Goal: Information Seeking & Learning: Learn about a topic

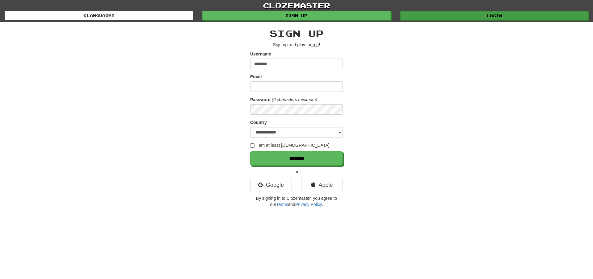
type input "********"
click at [492, 15] on link "Login" at bounding box center [494, 15] width 188 height 9
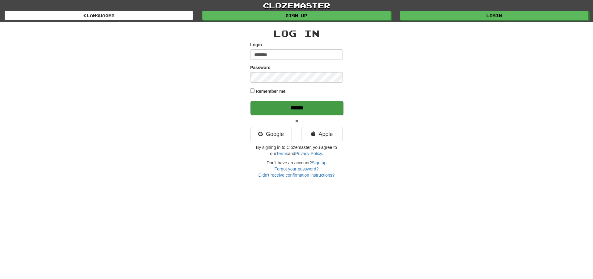
type input "********"
click at [293, 106] on input "******" at bounding box center [296, 108] width 93 height 14
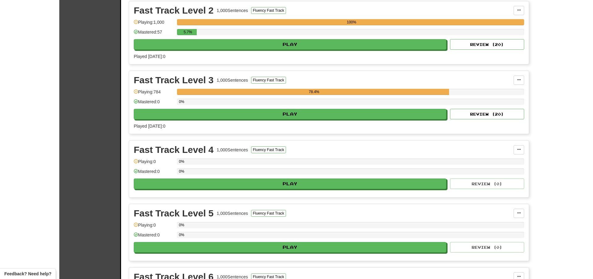
scroll to position [246, 0]
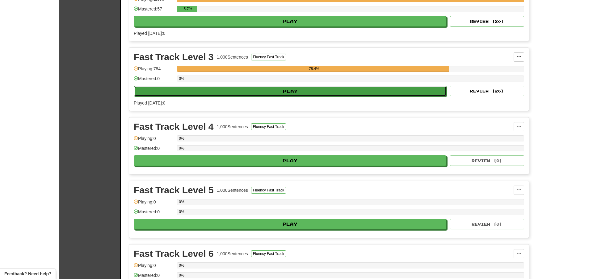
click at [299, 90] on button "Play" at bounding box center [290, 91] width 312 height 10
select select "**"
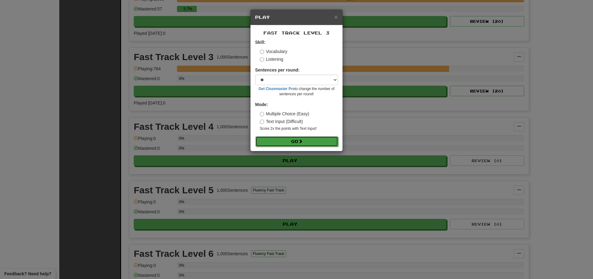
click at [295, 140] on button "Go" at bounding box center [296, 141] width 83 height 10
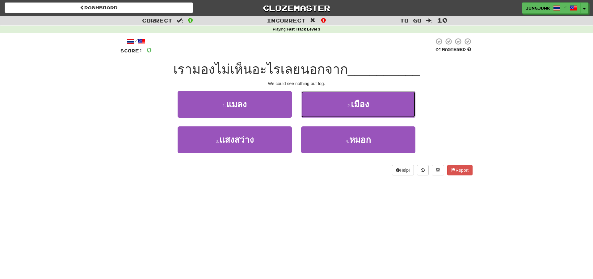
click at [356, 104] on span "เมือง" at bounding box center [360, 105] width 18 height 10
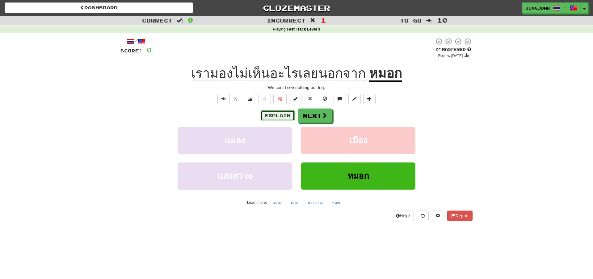
click at [266, 115] on button "Explain" at bounding box center [277, 115] width 34 height 10
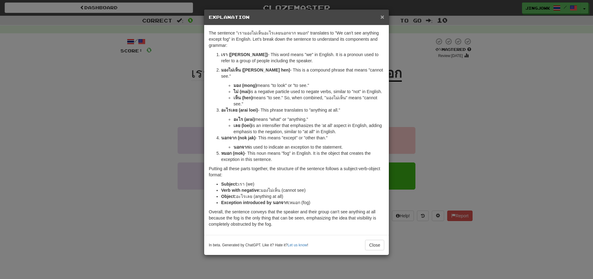
click at [383, 17] on span "×" at bounding box center [382, 16] width 4 height 7
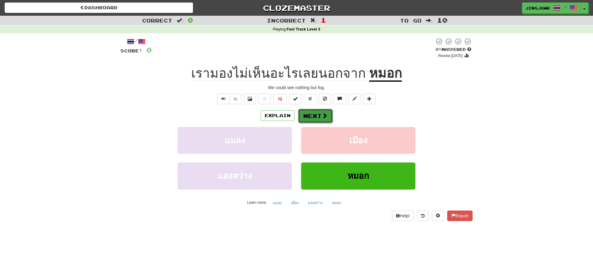
click at [312, 117] on button "Next" at bounding box center [315, 116] width 35 height 14
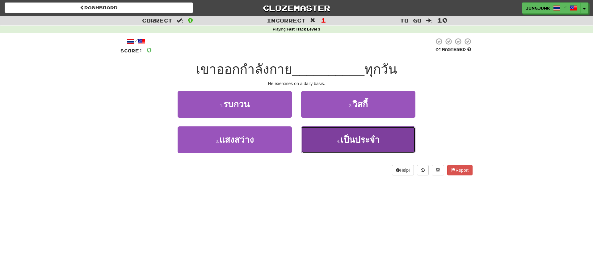
click at [369, 139] on span "เป็นประจำ" at bounding box center [359, 140] width 39 height 10
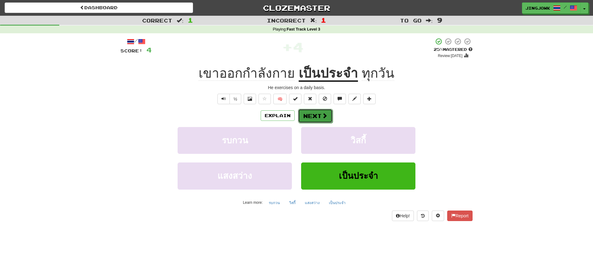
click at [319, 118] on button "Next" at bounding box center [315, 116] width 35 height 14
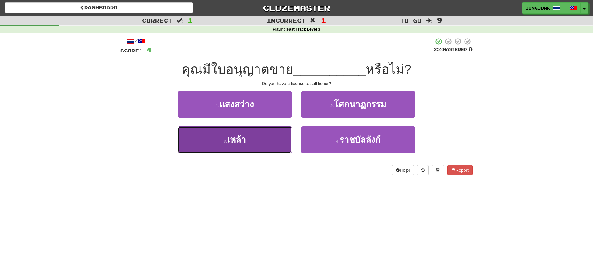
click at [237, 139] on span "เหล้า" at bounding box center [236, 140] width 19 height 10
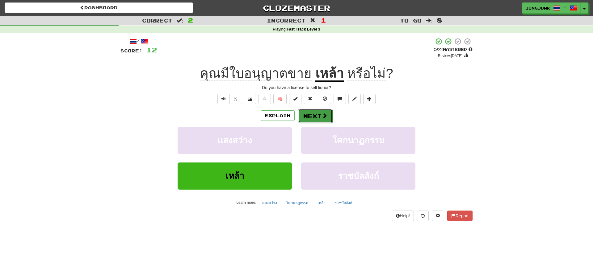
click at [313, 116] on button "Next" at bounding box center [315, 116] width 35 height 14
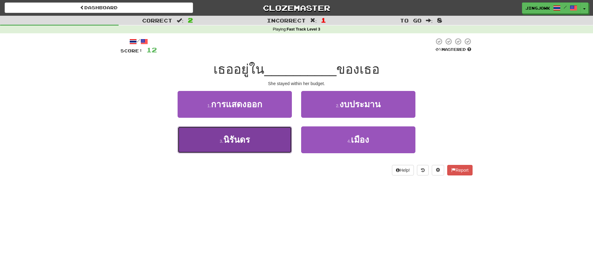
click at [236, 143] on span "นิรันดร" at bounding box center [236, 140] width 27 height 10
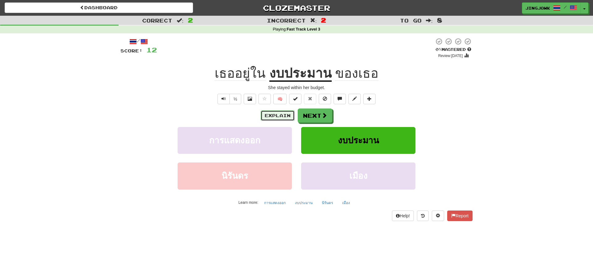
click at [275, 113] on button "Explain" at bounding box center [277, 115] width 34 height 10
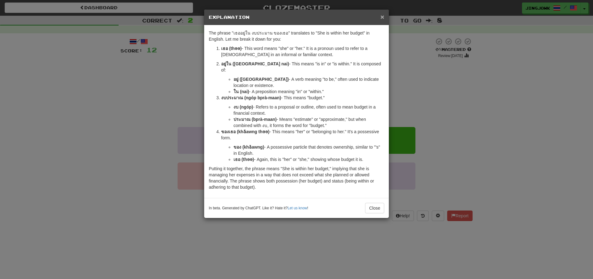
click at [382, 19] on span "×" at bounding box center [382, 16] width 4 height 7
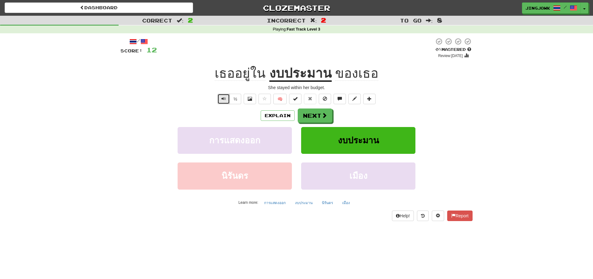
click at [225, 98] on span "Text-to-speech controls" at bounding box center [223, 99] width 4 height 4
click at [269, 115] on button "Explain" at bounding box center [277, 115] width 34 height 10
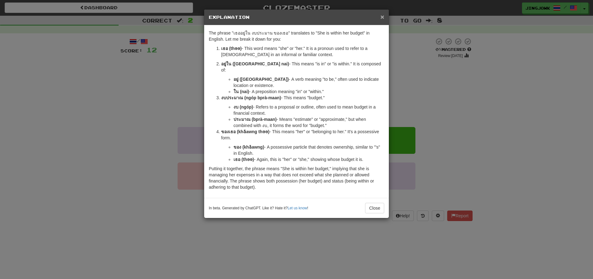
click at [381, 17] on span "×" at bounding box center [382, 16] width 4 height 7
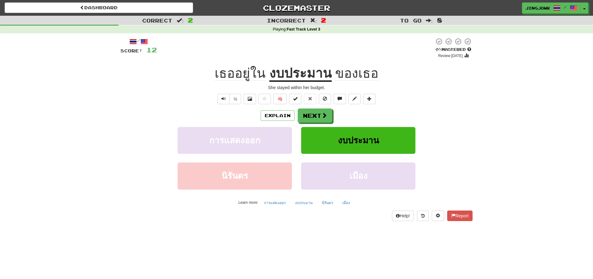
click at [176, 52] on div at bounding box center [295, 48] width 277 height 21
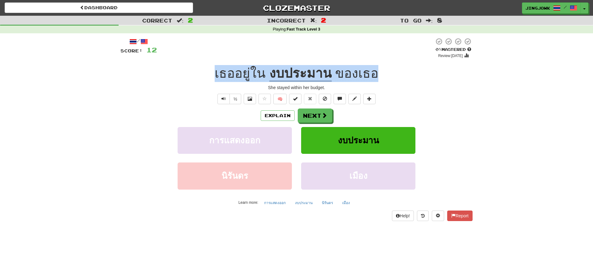
drag, startPoint x: 212, startPoint y: 73, endPoint x: 375, endPoint y: 81, distance: 162.8
click at [375, 81] on div "เธออยู่ใน งบประมาน ของเธอ" at bounding box center [296, 73] width 352 height 17
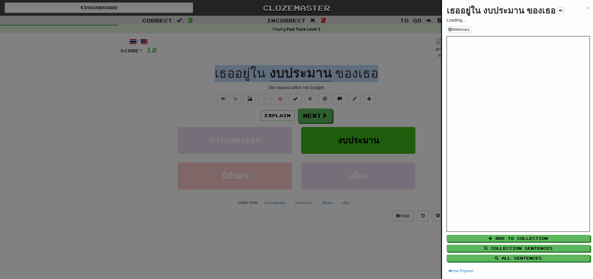
copy div "เธออยู่ใน งบประมาน ของเธอ"
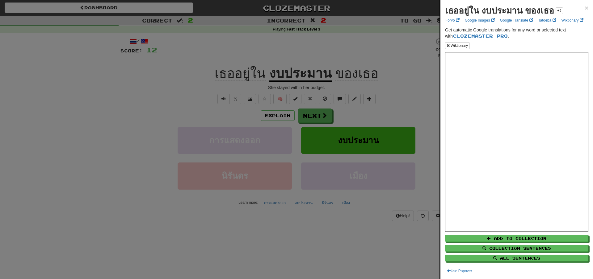
drag, startPoint x: 85, startPoint y: 163, endPoint x: 92, endPoint y: 52, distance: 111.6
click at [86, 163] on div at bounding box center [296, 139] width 593 height 279
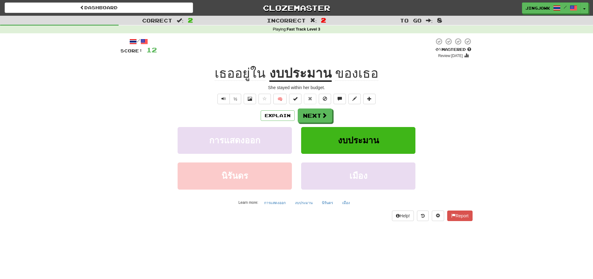
click at [146, 115] on div "Explain Next" at bounding box center [296, 116] width 352 height 14
drag, startPoint x: 274, startPoint y: 90, endPoint x: 329, endPoint y: 107, distance: 57.0
click at [325, 90] on div "She stayed within her budget." at bounding box center [296, 88] width 352 height 6
copy div "She stayed within her budget."
click at [164, 227] on div "/ Score: 12 0 % Mastered Review: 2025-09-20 เธออยู่ใน งบประมาน ของเธอ She staye…" at bounding box center [296, 131] width 352 height 196
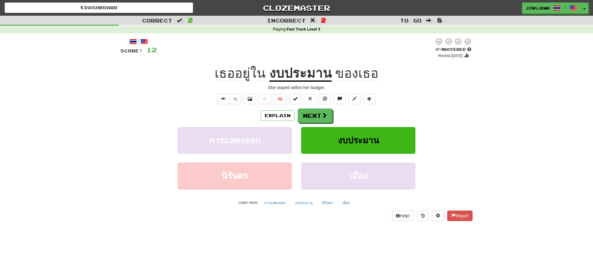
click at [487, 99] on div "Correct : 2 Incorrect : 2 To go : 8 Playing : Fast Track Level 3 / Score: 12 0 …" at bounding box center [296, 123] width 593 height 214
click at [317, 114] on button "Next" at bounding box center [315, 116] width 35 height 14
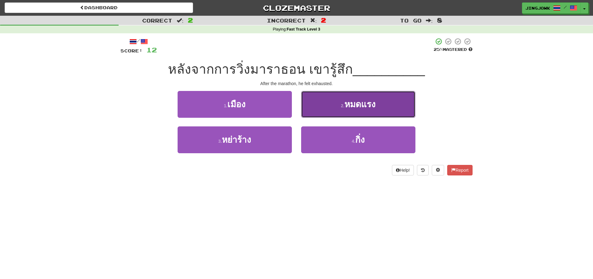
click at [364, 106] on span "หมดแรง" at bounding box center [359, 105] width 31 height 10
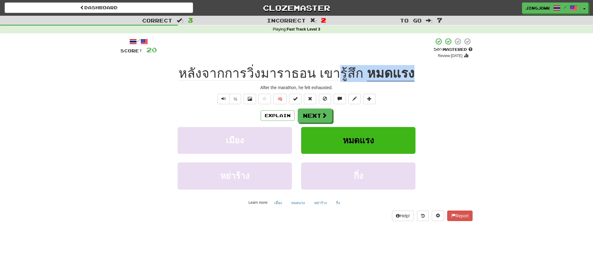
drag, startPoint x: 417, startPoint y: 76, endPoint x: 341, endPoint y: 81, distance: 75.8
click at [341, 81] on div "หลังจากการวิ่งมาราธอน เขารู้สึก หมดแรง" at bounding box center [296, 73] width 352 height 17
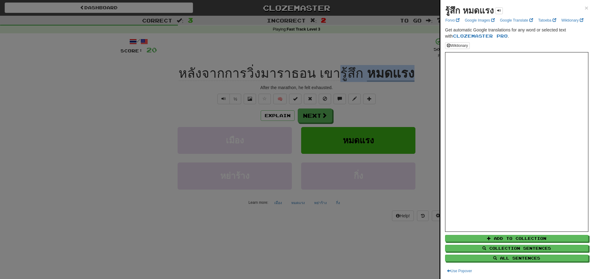
copy div "รู้สึก หมดแรง"
click at [68, 152] on div at bounding box center [296, 139] width 593 height 279
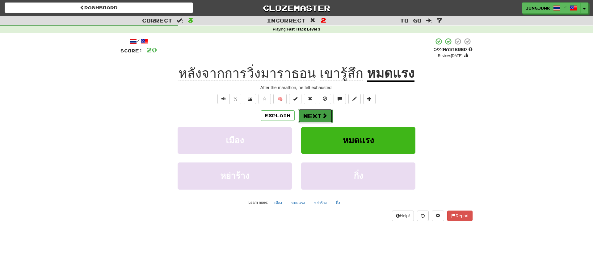
click at [315, 113] on button "Next" at bounding box center [315, 116] width 35 height 14
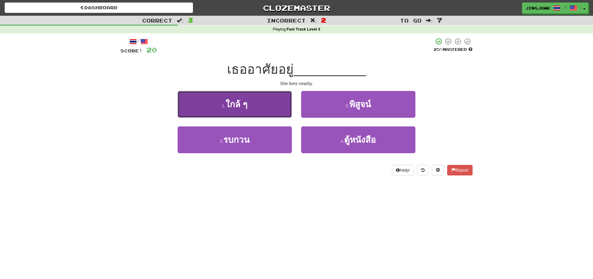
click at [229, 103] on span "ใกล้ ๆ" at bounding box center [236, 105] width 22 height 10
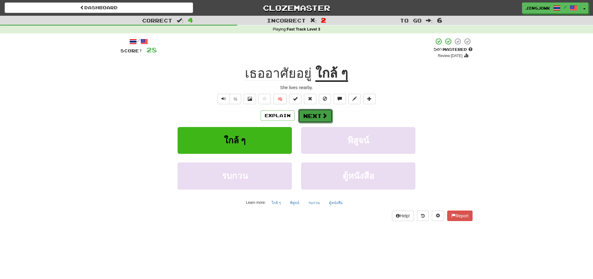
click at [313, 114] on button "Next" at bounding box center [315, 116] width 35 height 14
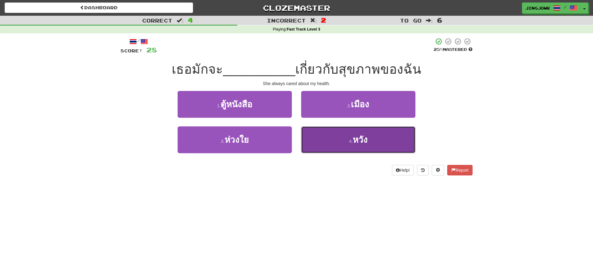
click at [361, 139] on span "หวัง" at bounding box center [359, 140] width 15 height 10
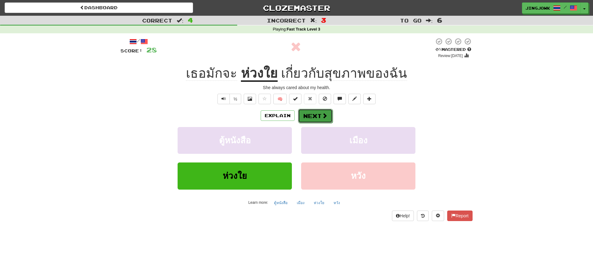
click at [318, 115] on button "Next" at bounding box center [315, 116] width 35 height 14
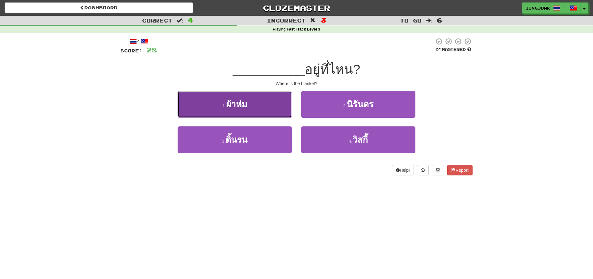
click at [238, 101] on span "ผ้าห่ม" at bounding box center [236, 105] width 21 height 10
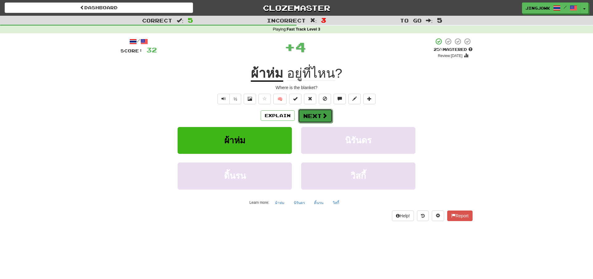
click at [315, 115] on button "Next" at bounding box center [315, 116] width 35 height 14
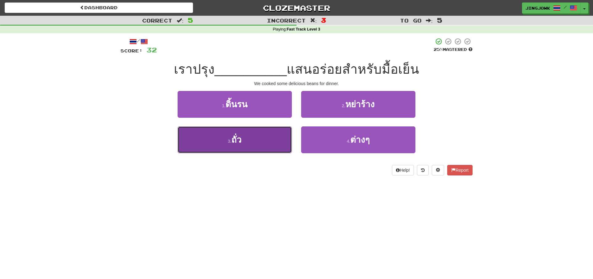
click at [236, 143] on span "ถั่ว" at bounding box center [236, 140] width 10 height 10
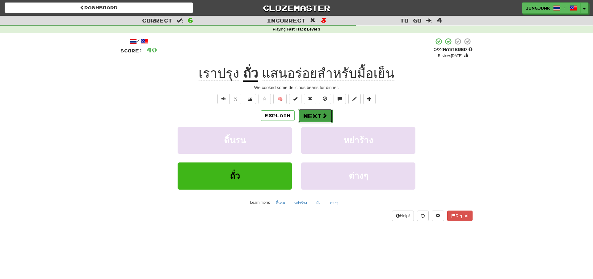
click at [317, 116] on button "Next" at bounding box center [315, 116] width 35 height 14
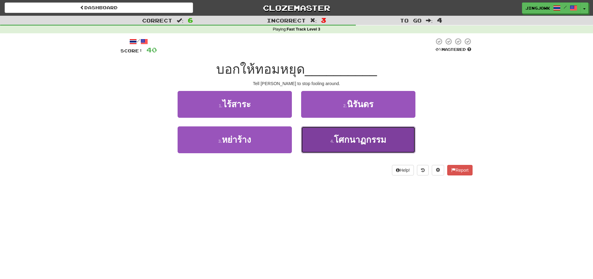
click at [352, 139] on span "โศกนาฏกรรม" at bounding box center [360, 140] width 52 height 10
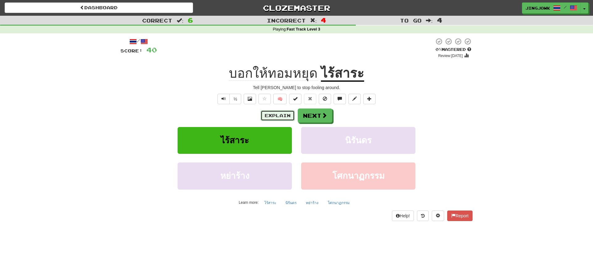
click at [268, 114] on button "Explain" at bounding box center [277, 115] width 34 height 10
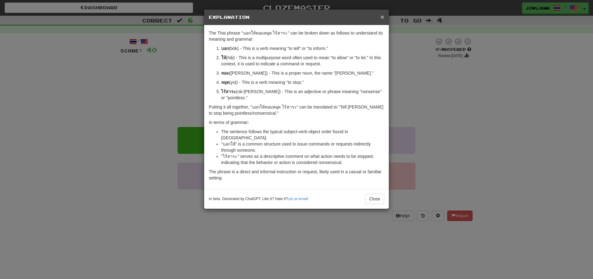
click at [382, 19] on span "×" at bounding box center [382, 16] width 4 height 7
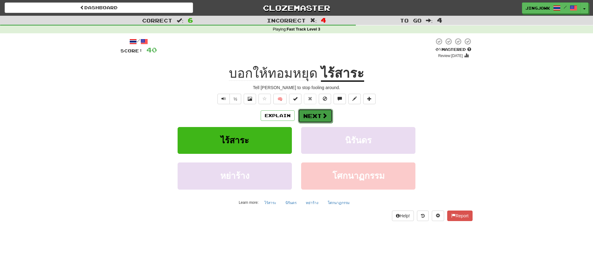
click at [319, 116] on button "Next" at bounding box center [315, 116] width 35 height 14
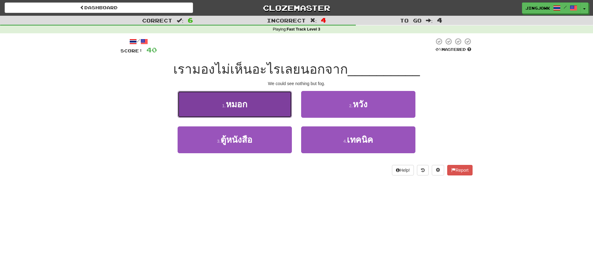
click at [240, 105] on span "หมอก" at bounding box center [237, 105] width 22 height 10
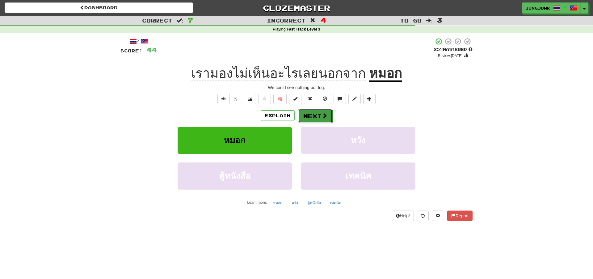
click at [313, 115] on button "Next" at bounding box center [315, 116] width 35 height 14
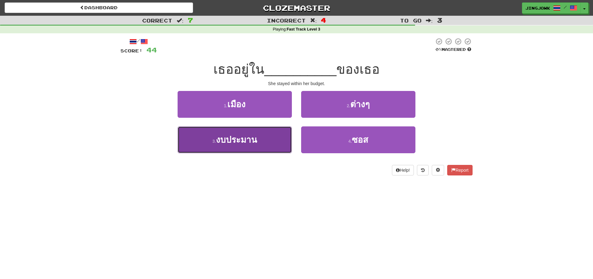
click at [233, 137] on span "งบประมาน" at bounding box center [236, 140] width 41 height 10
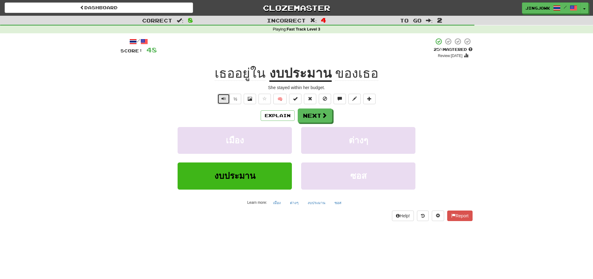
click at [222, 100] on span "Text-to-speech controls" at bounding box center [223, 99] width 4 height 4
click at [320, 115] on button "Next" at bounding box center [315, 116] width 35 height 14
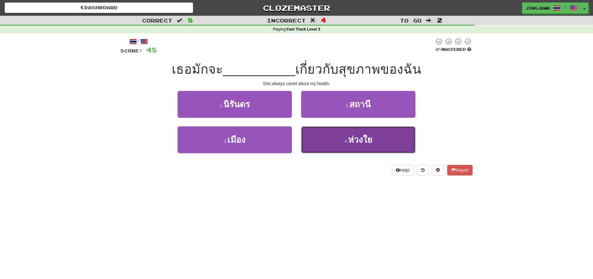
click at [358, 139] on span "ห่วงใย" at bounding box center [360, 140] width 24 height 10
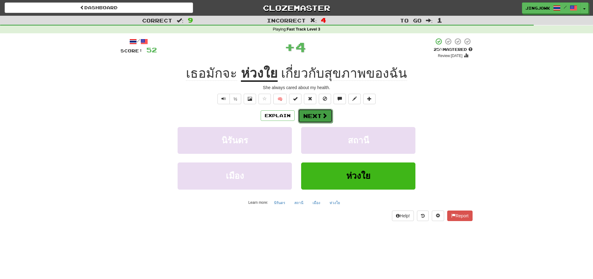
click at [316, 117] on button "Next" at bounding box center [315, 116] width 35 height 14
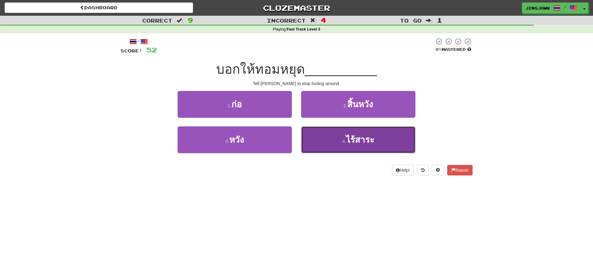
click at [360, 138] on span "ไร้สาระ" at bounding box center [360, 140] width 28 height 10
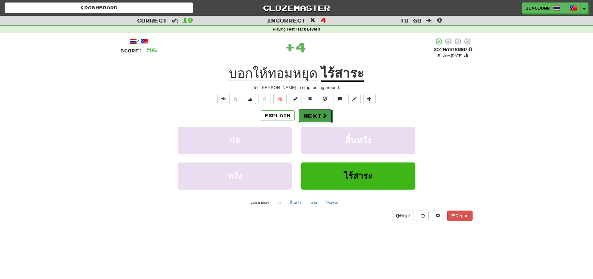
click at [315, 112] on button "Next" at bounding box center [315, 116] width 35 height 14
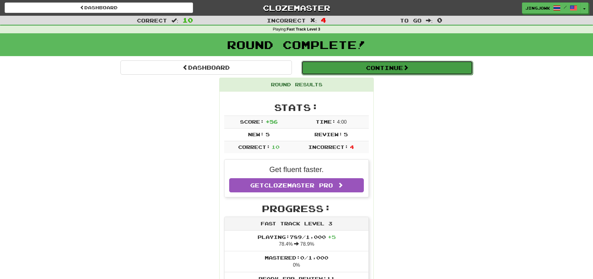
click at [396, 66] on button "Continue" at bounding box center [386, 68] width 171 height 14
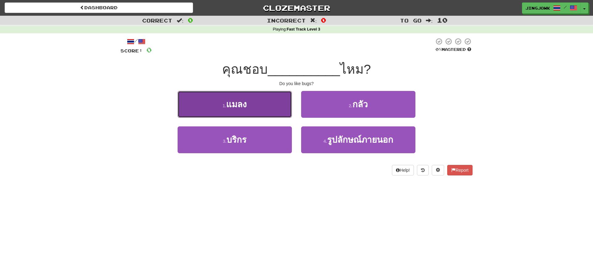
click at [243, 104] on span "แมลง" at bounding box center [236, 105] width 21 height 10
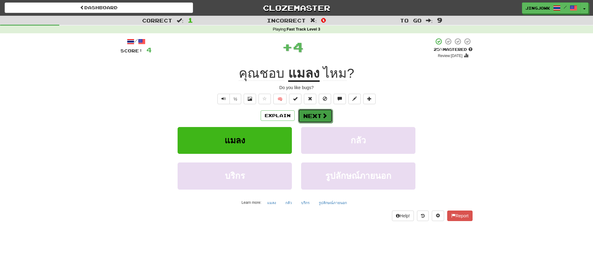
click at [311, 116] on button "Next" at bounding box center [315, 116] width 35 height 14
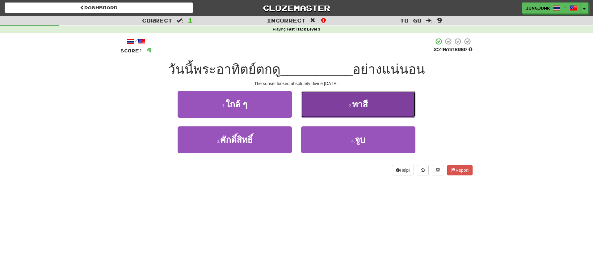
click at [362, 105] on span "ทาสี" at bounding box center [360, 105] width 16 height 10
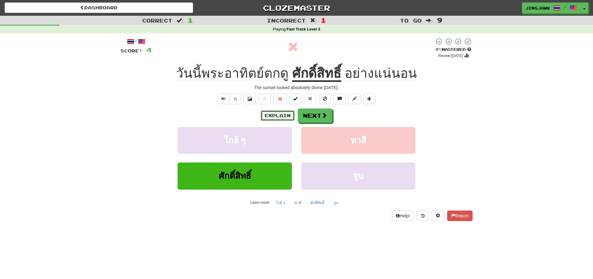
click at [274, 114] on button "Explain" at bounding box center [277, 115] width 34 height 10
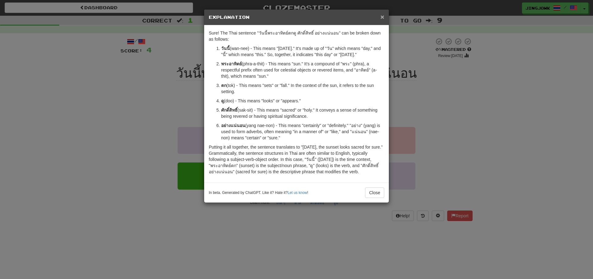
click at [381, 17] on span "×" at bounding box center [382, 16] width 4 height 7
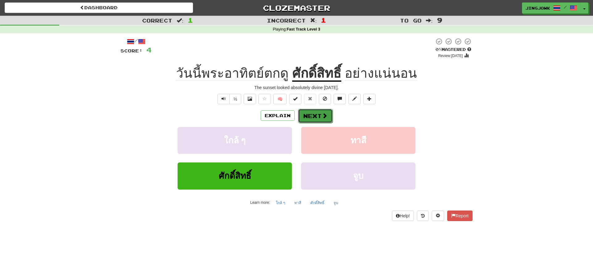
click at [318, 115] on button "Next" at bounding box center [315, 116] width 35 height 14
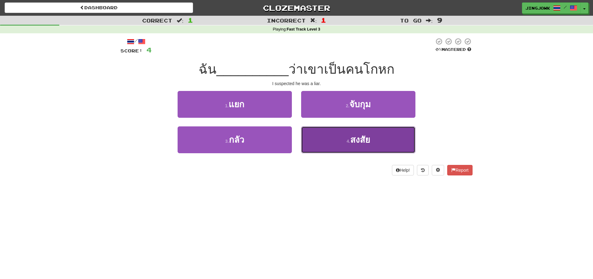
click at [368, 139] on span "สงสัย" at bounding box center [360, 140] width 20 height 10
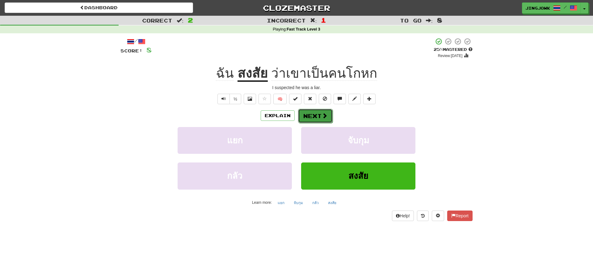
click at [315, 117] on button "Next" at bounding box center [315, 116] width 35 height 14
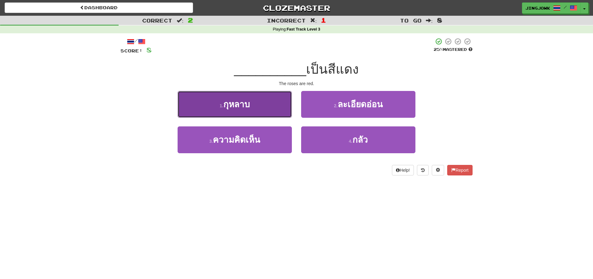
click at [236, 107] on span "กุหลาบ" at bounding box center [236, 105] width 27 height 10
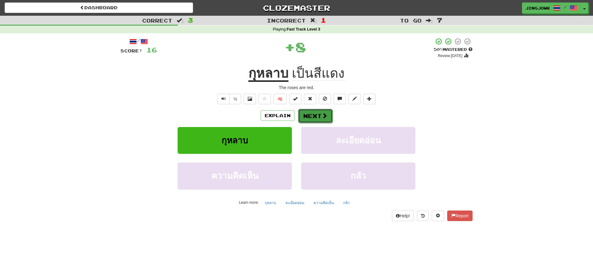
click at [312, 114] on button "Next" at bounding box center [315, 116] width 35 height 14
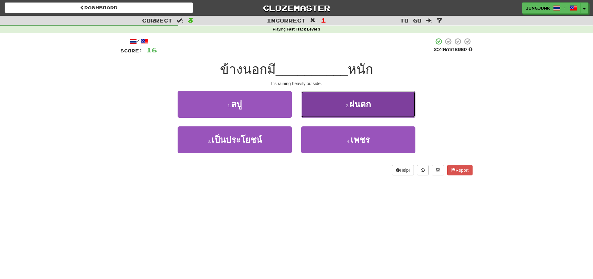
click at [364, 107] on span "ฝนตก" at bounding box center [360, 105] width 22 height 10
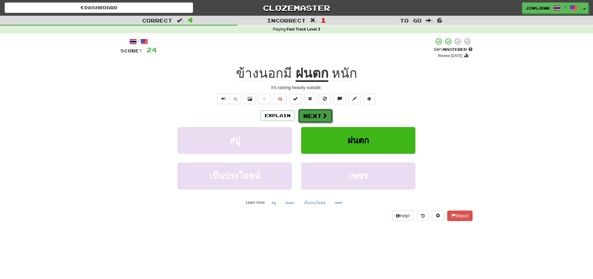
click at [313, 116] on button "Next" at bounding box center [315, 116] width 35 height 14
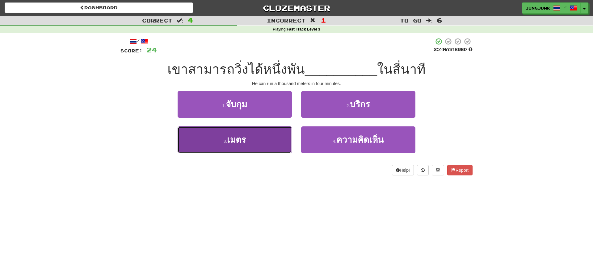
click at [235, 141] on span "เมตร" at bounding box center [236, 140] width 19 height 10
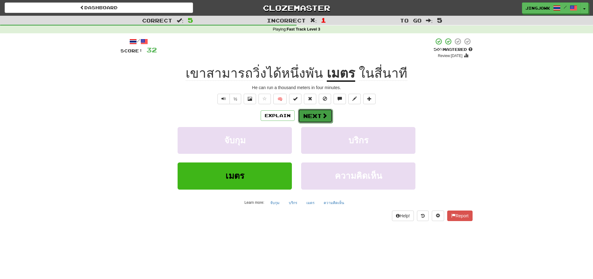
click at [310, 116] on button "Next" at bounding box center [315, 116] width 35 height 14
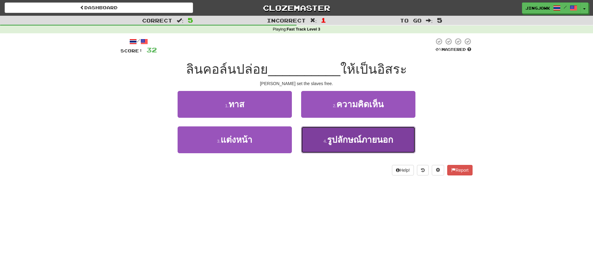
click at [344, 138] on span "รูปลักษณ์ภายนอก" at bounding box center [360, 140] width 66 height 10
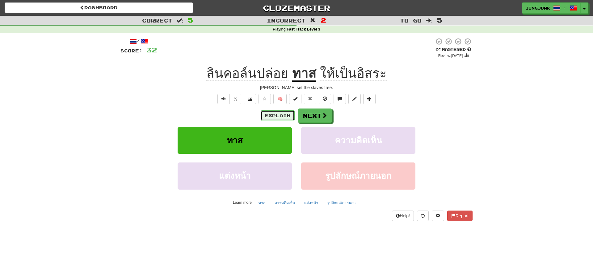
click at [273, 117] on button "Explain" at bounding box center [277, 115] width 34 height 10
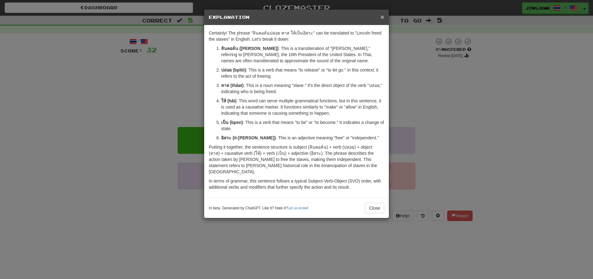
click at [382, 18] on span "×" at bounding box center [382, 16] width 4 height 7
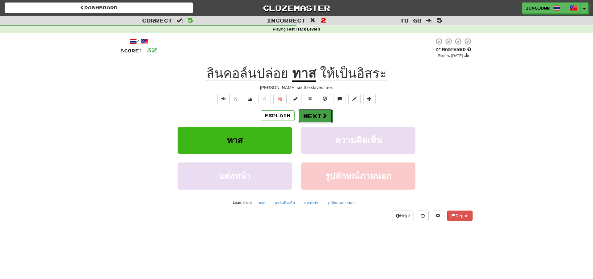
click at [314, 116] on button "Next" at bounding box center [315, 116] width 35 height 14
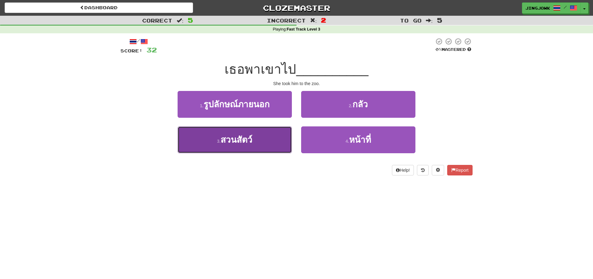
click at [242, 143] on span "สวนสัตว์" at bounding box center [236, 140] width 32 height 10
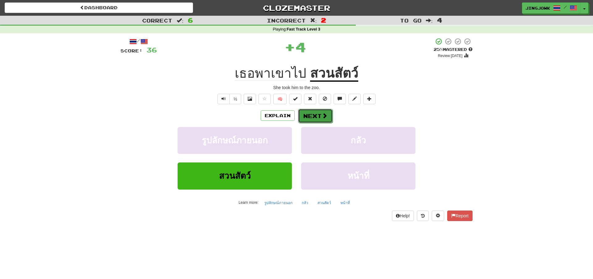
click at [322, 113] on button "Next" at bounding box center [315, 116] width 35 height 14
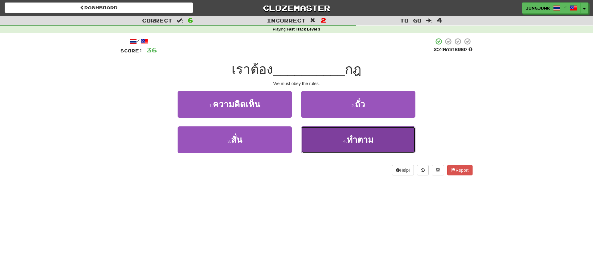
click at [364, 138] on span "ทำตาม" at bounding box center [360, 140] width 27 height 10
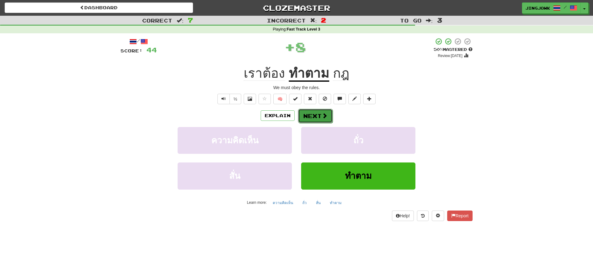
click at [311, 113] on button "Next" at bounding box center [315, 116] width 35 height 14
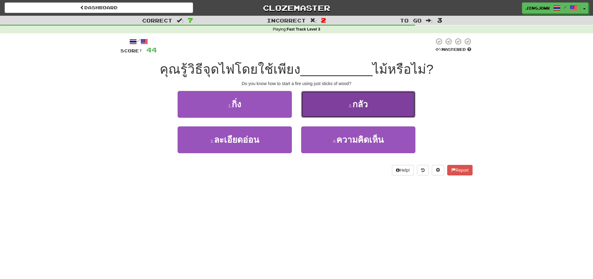
click at [362, 102] on span "กลัว" at bounding box center [359, 105] width 15 height 10
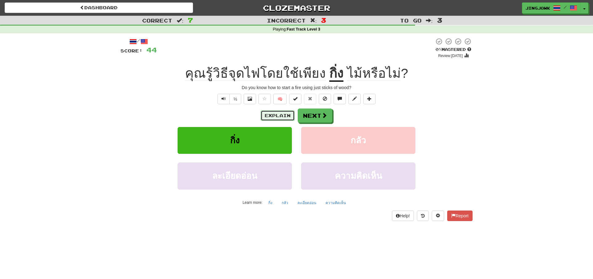
click at [270, 115] on button "Explain" at bounding box center [277, 115] width 34 height 10
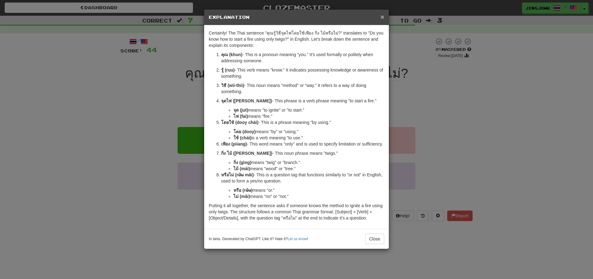
click at [381, 17] on span "×" at bounding box center [382, 16] width 4 height 7
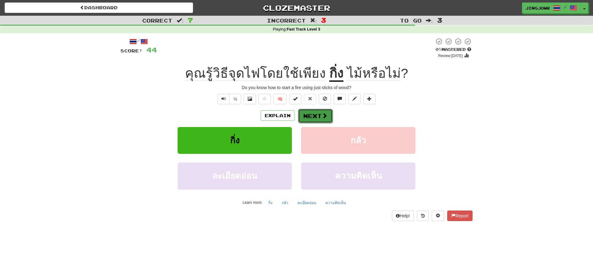
click at [312, 117] on button "Next" at bounding box center [315, 116] width 35 height 14
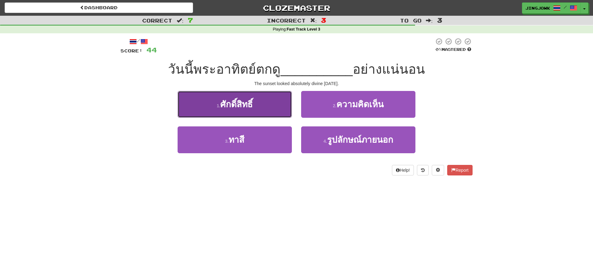
click at [251, 97] on button "1 . ศักดิ์สิทธิ์" at bounding box center [234, 104] width 114 height 27
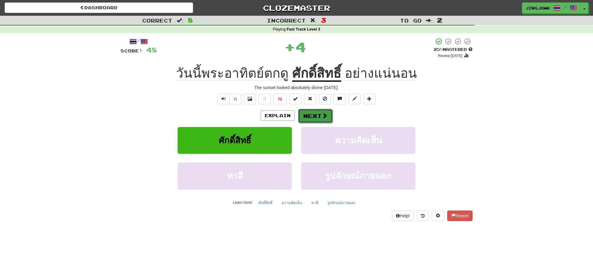
click at [315, 117] on button "Next" at bounding box center [315, 116] width 35 height 14
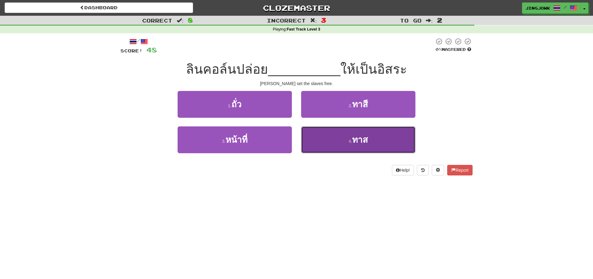
click at [360, 142] on span "ทาส" at bounding box center [360, 140] width 16 height 10
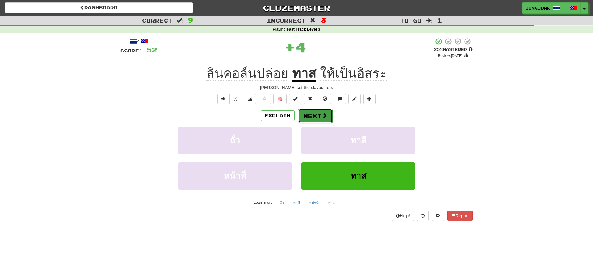
click at [314, 115] on button "Next" at bounding box center [315, 116] width 35 height 14
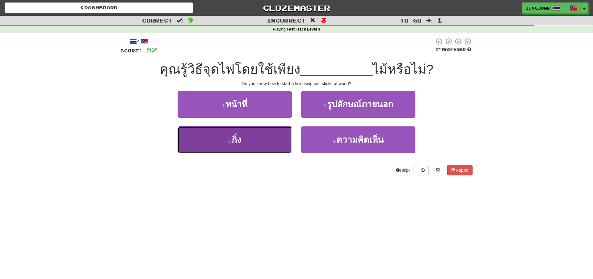
click at [236, 141] on span "กิ่ง" at bounding box center [236, 140] width 10 height 10
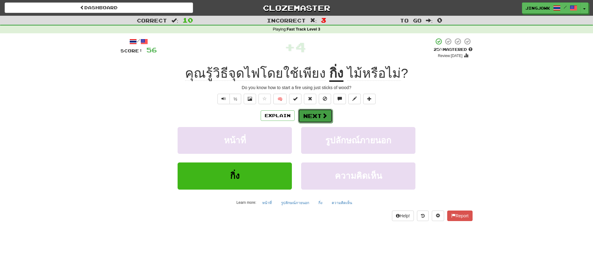
click at [311, 117] on button "Next" at bounding box center [315, 116] width 35 height 14
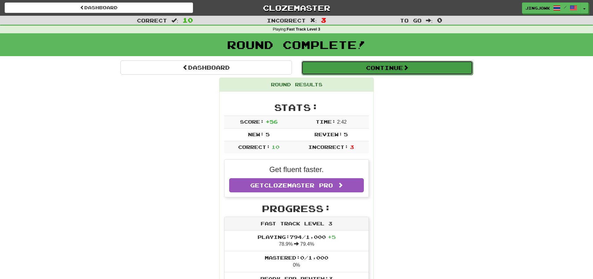
click at [385, 67] on button "Continue" at bounding box center [386, 68] width 171 height 14
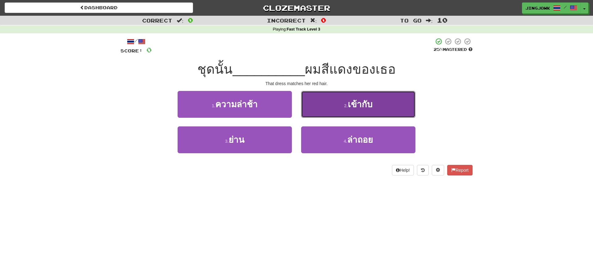
click at [363, 107] on span "เข้ากับ" at bounding box center [359, 105] width 25 height 10
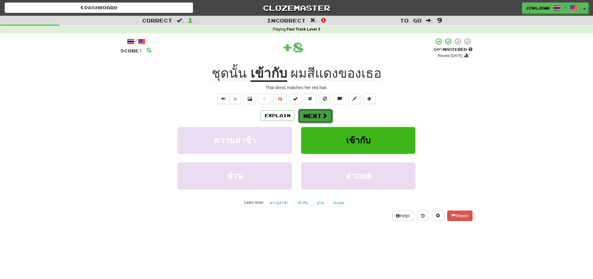
click at [310, 115] on button "Next" at bounding box center [315, 116] width 35 height 14
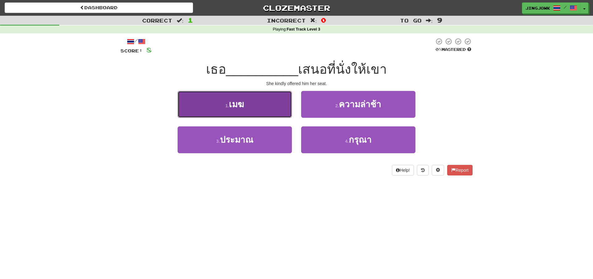
click at [234, 107] on span "เมฆ" at bounding box center [236, 105] width 15 height 10
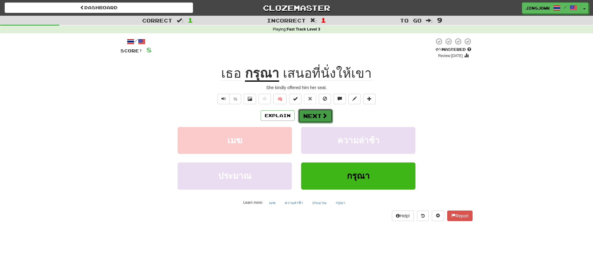
click at [311, 115] on button "Next" at bounding box center [315, 116] width 35 height 14
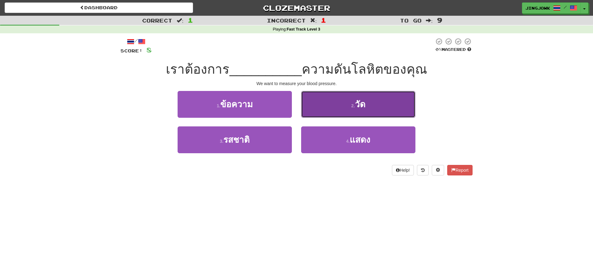
click at [372, 102] on button "2 . วัด" at bounding box center [358, 104] width 114 height 27
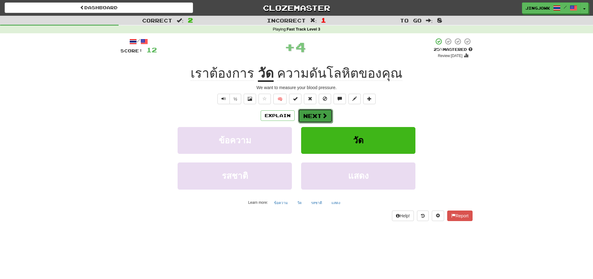
click at [314, 116] on button "Next" at bounding box center [315, 116] width 35 height 14
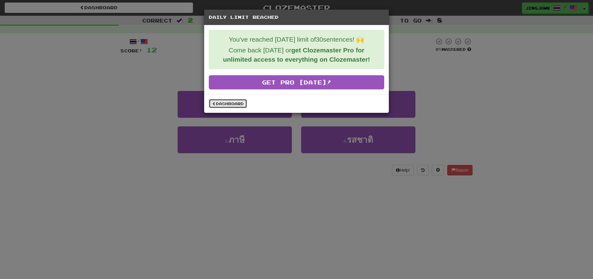
click at [221, 104] on link "Dashboard" at bounding box center [228, 103] width 38 height 9
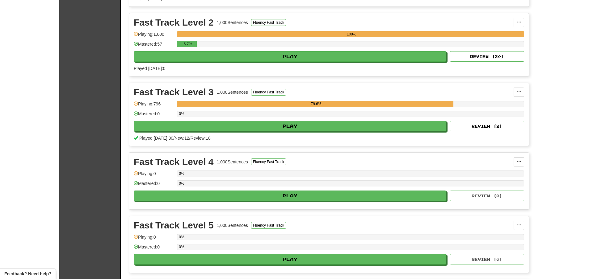
scroll to position [35, 0]
